Goal: Task Accomplishment & Management: Use online tool/utility

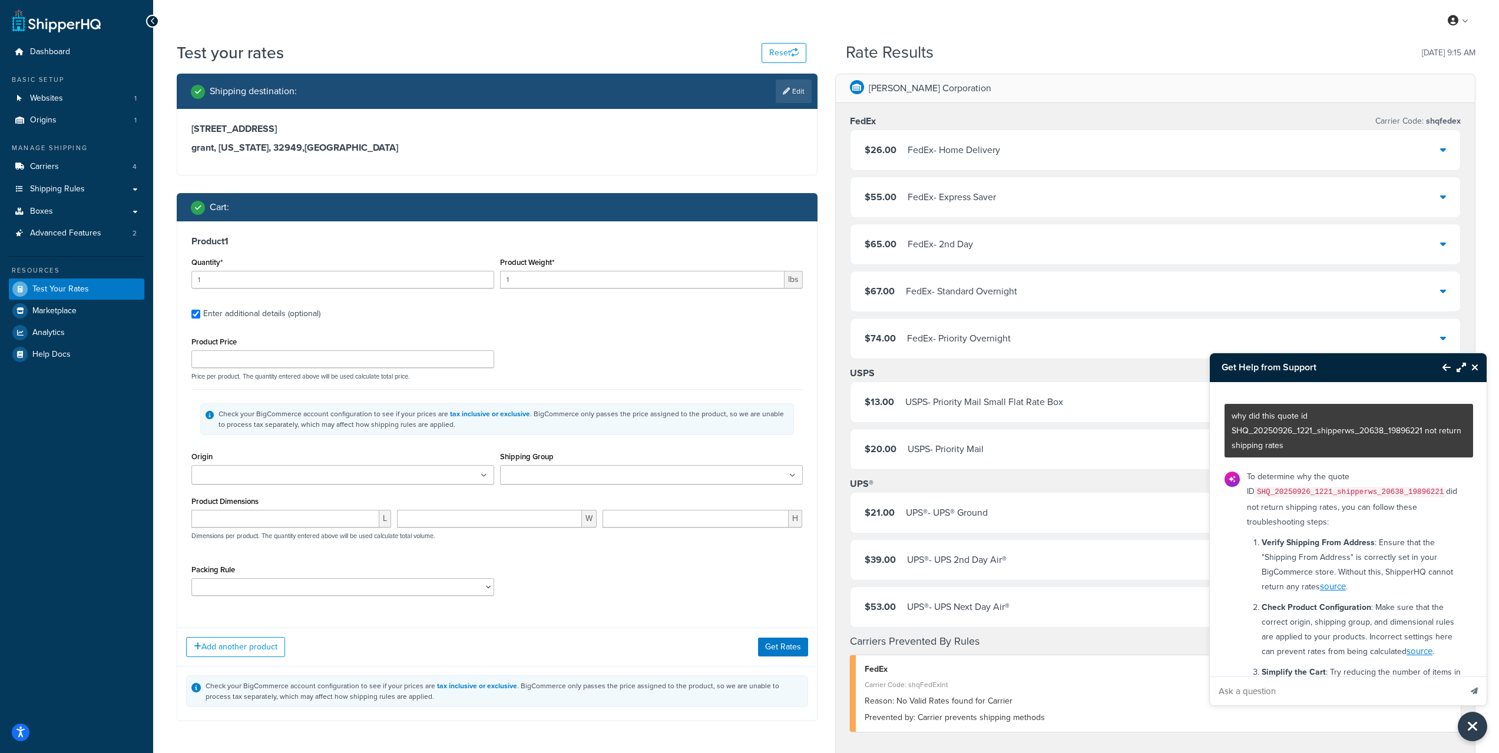
scroll to position [395, 0]
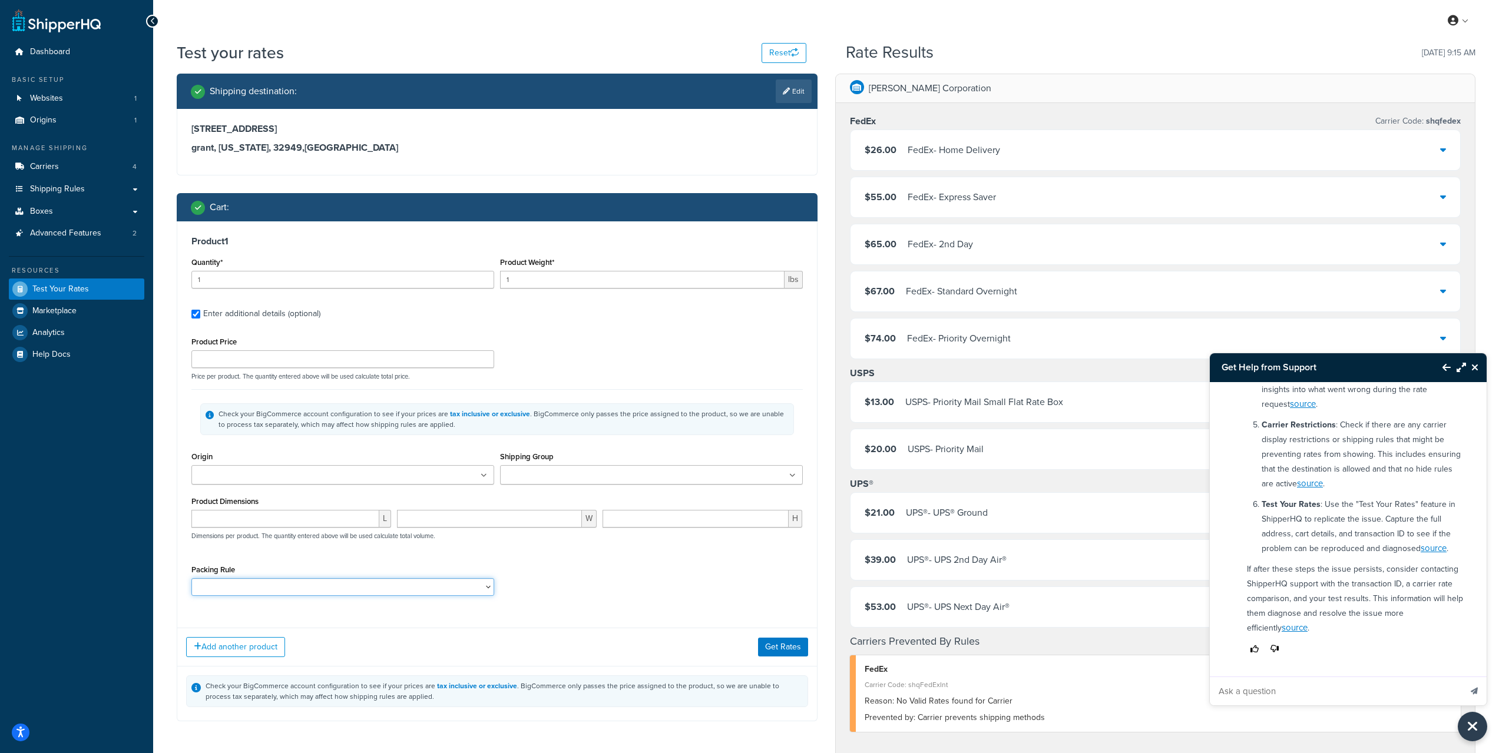
click at [307, 591] on select "12-inch ComfortGrip 25ft-50ft Pumpout Hose Assembly 36" WHEEL CB 40" WHEEL CB 4…" at bounding box center [342, 587] width 303 height 18
click at [584, 560] on div "Product Price Price per product. The quantity entered above will be used calcul…" at bounding box center [496, 469] width 611 height 271
click at [91, 190] on link "Shipping Rules" at bounding box center [76, 189] width 135 height 22
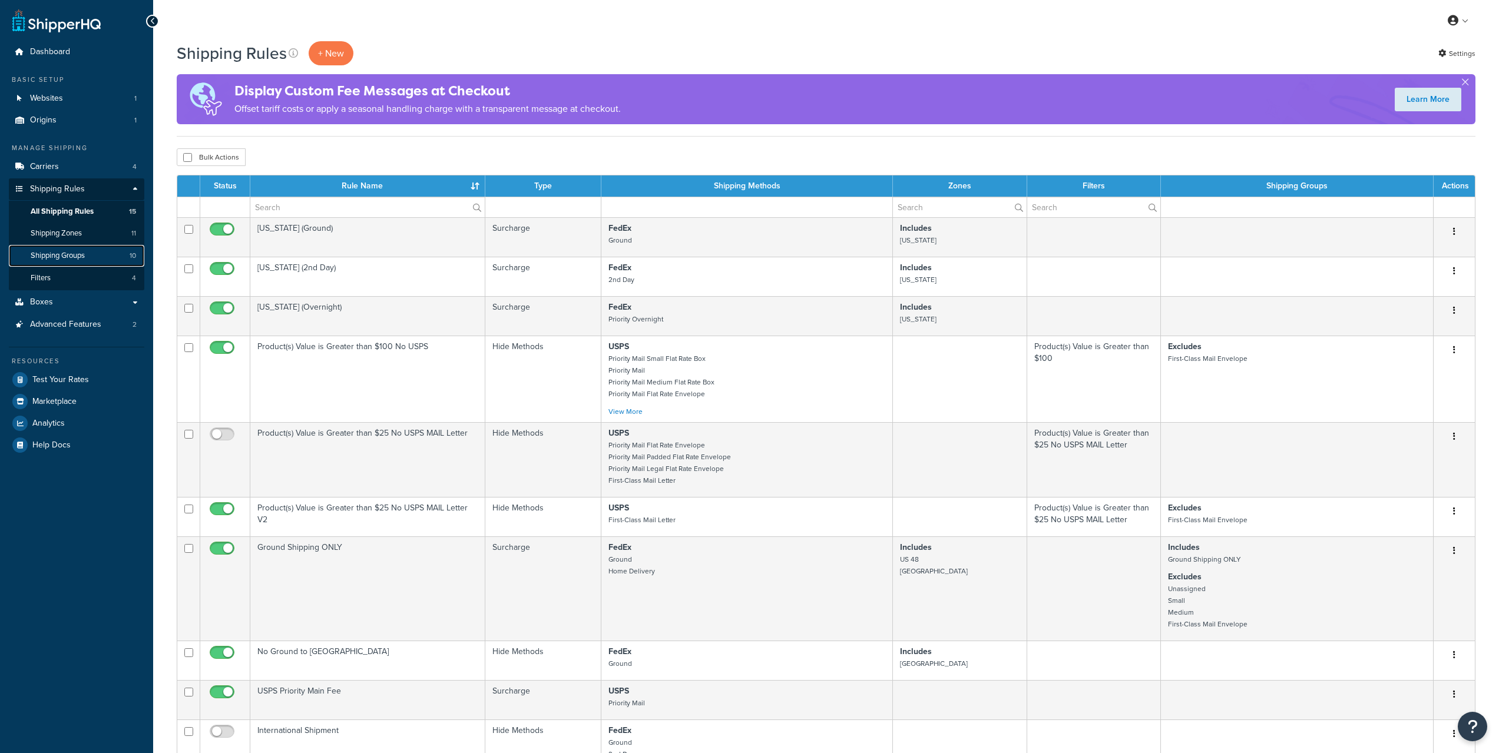
click at [88, 246] on link "Shipping Groups 10" at bounding box center [76, 256] width 135 height 22
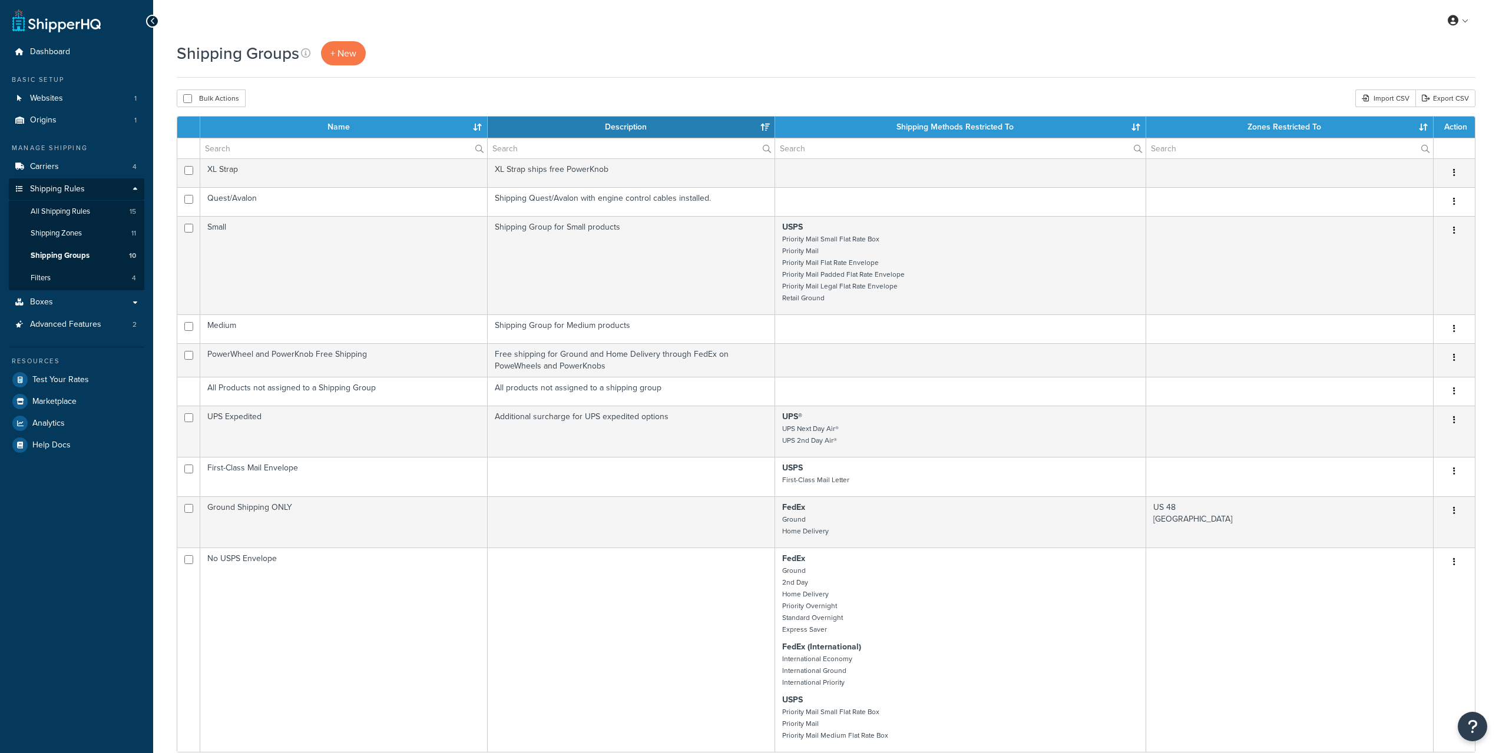
select select "15"
click at [1214, 50] on div "Shipping Groups + New" at bounding box center [826, 53] width 1298 height 24
